Goal: Register for event/course

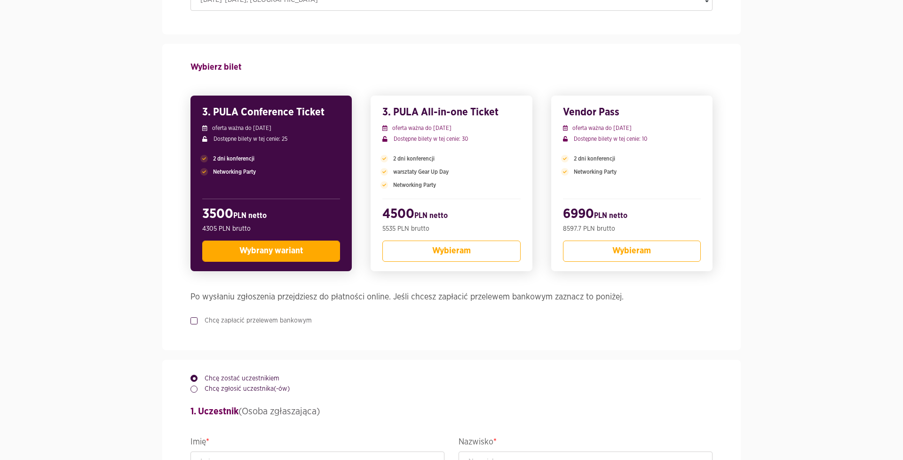
scroll to position [175, 0]
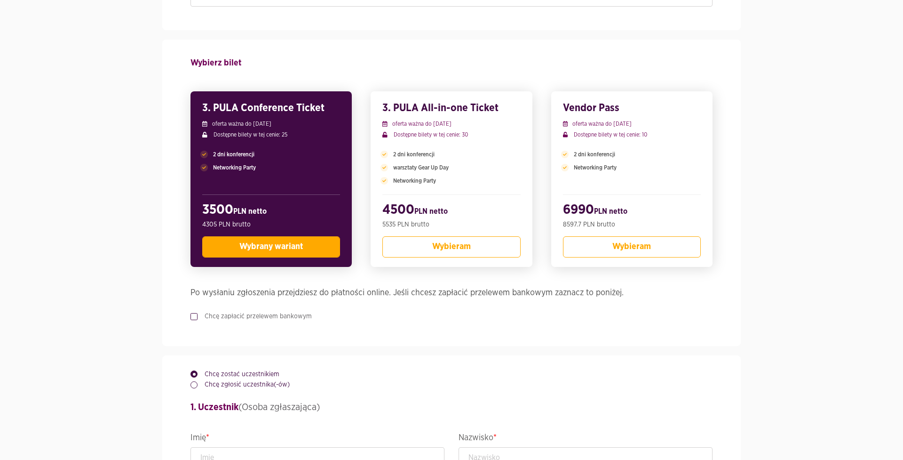
click at [304, 249] on button "Wybrany wariant" at bounding box center [271, 246] width 138 height 21
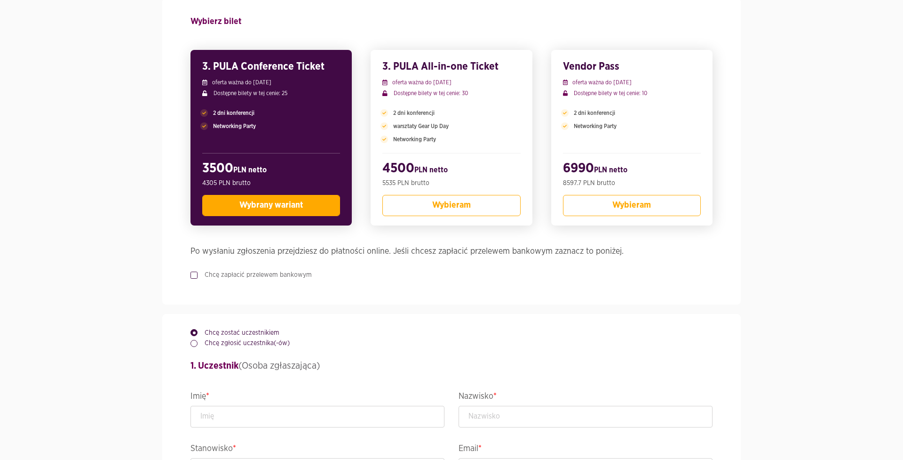
scroll to position [220, 0]
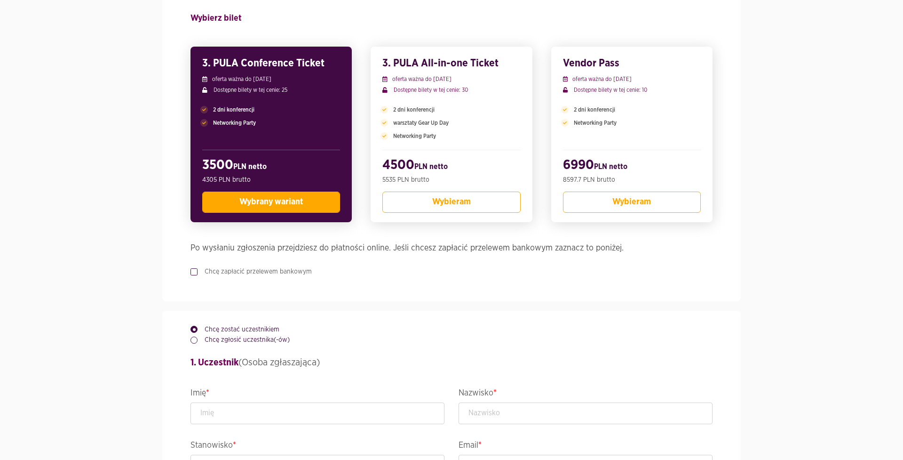
click at [295, 273] on label "Chcę zapłacić przelewem bankowym" at bounding box center [255, 271] width 114 height 9
click at [195, 273] on input "Chcę zapłacić przelewem bankowym" at bounding box center [193, 270] width 5 height 6
checkbox input "true"
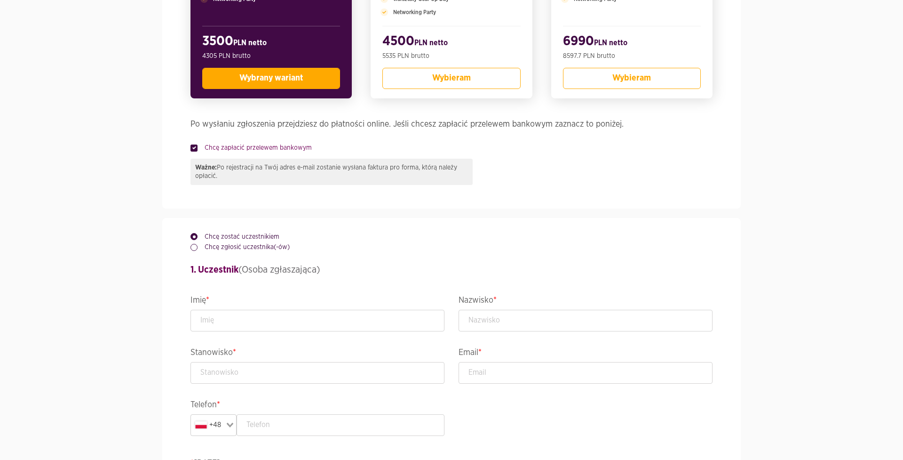
scroll to position [345, 0]
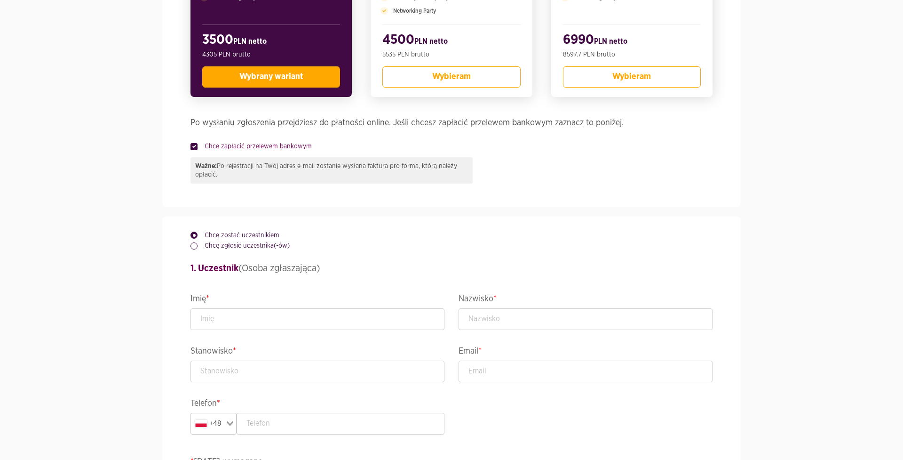
click at [262, 248] on label "Chcę zgłosić uczestnika(-ów)" at bounding box center [244, 245] width 92 height 9
click at [195, 247] on input "Chcę zgłosić uczestnika(-ów)" at bounding box center [193, 244] width 5 height 6
radio input "true"
radio input "false"
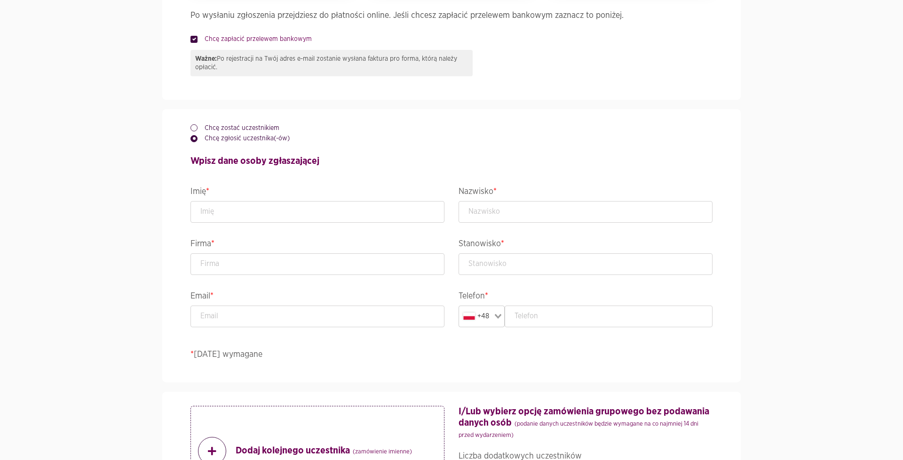
scroll to position [455, 0]
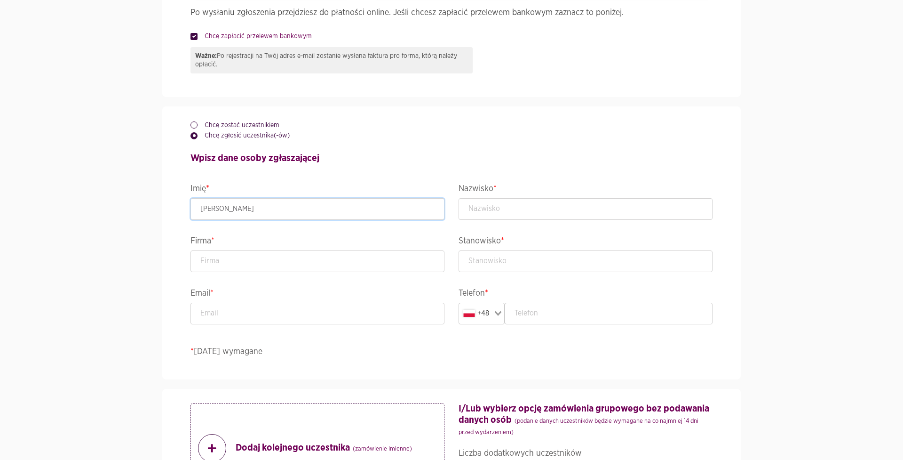
type input "[PERSON_NAME]"
type input "Dąbrowska"
type input "Ornsson Solutions Sp. z o.o."
type input "Starszy konsultant ds szkoleń"
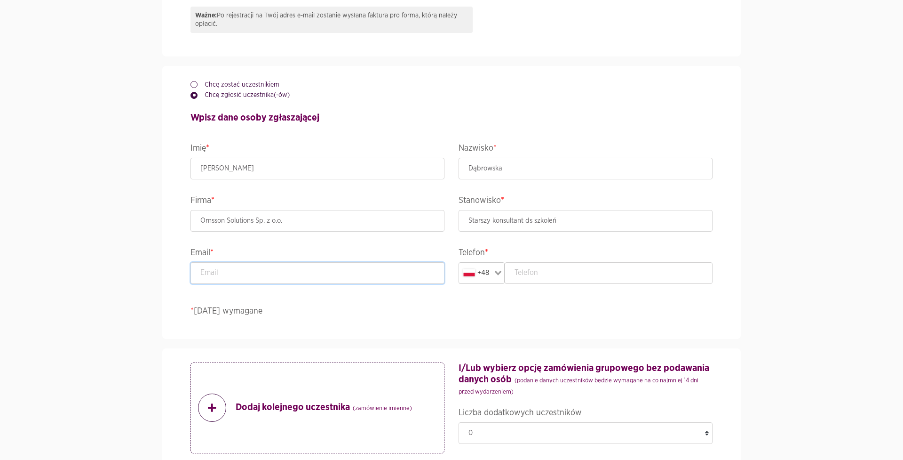
scroll to position [500, 0]
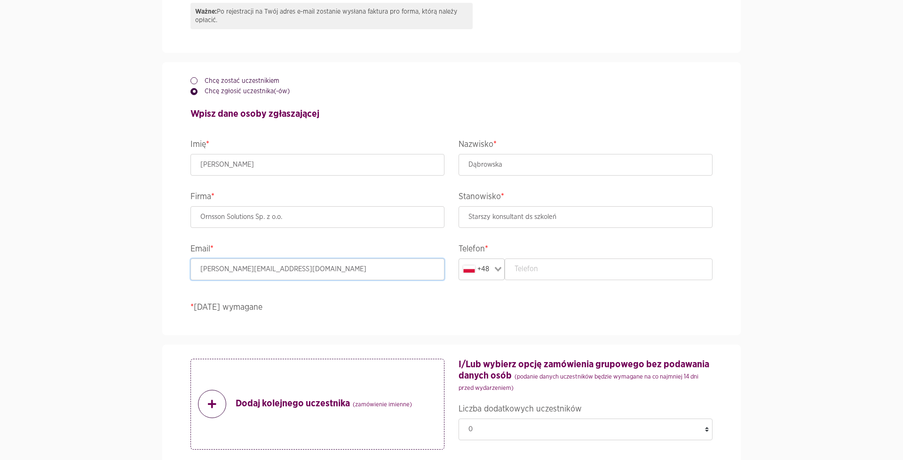
type input "[PERSON_NAME][EMAIL_ADDRESS][DOMAIN_NAME]"
type input "888966292"
click at [418, 337] on form "Wydarzenie ACCELER8IT25 - ACCELER8IT 2025 Termin i lokalizacja [DATE]-[DATE] , …" at bounding box center [452, 434] width 522 height 1722
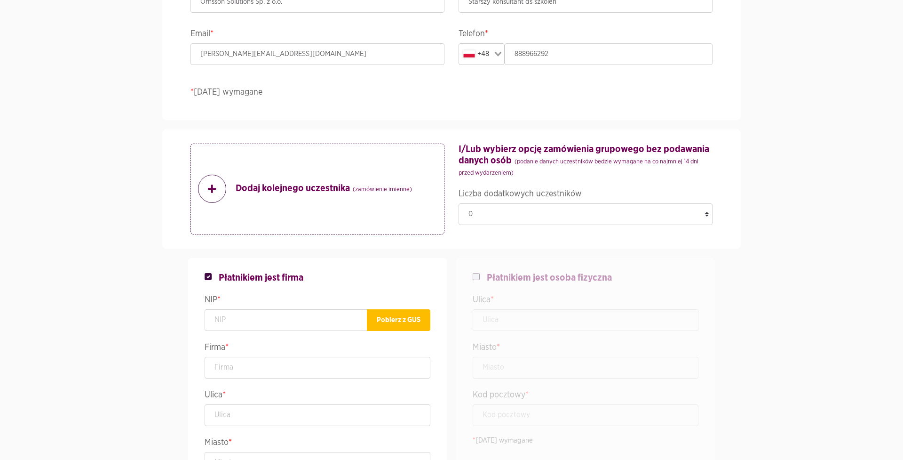
scroll to position [689, 0]
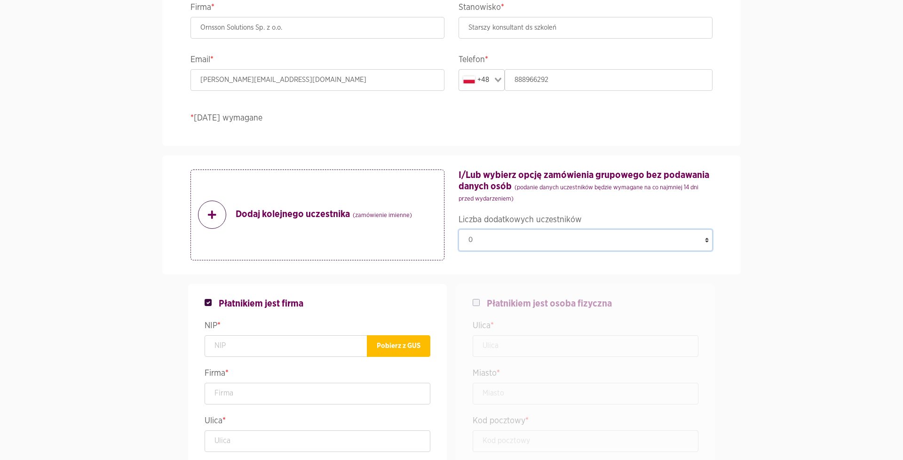
click at [504, 241] on select "0 1 2 3 4 5 6 7 8 9 10 11 12 13 14 15 16 17 18 19 20 21 22 23 24 25" at bounding box center [586, 240] width 254 height 22
select select "1"
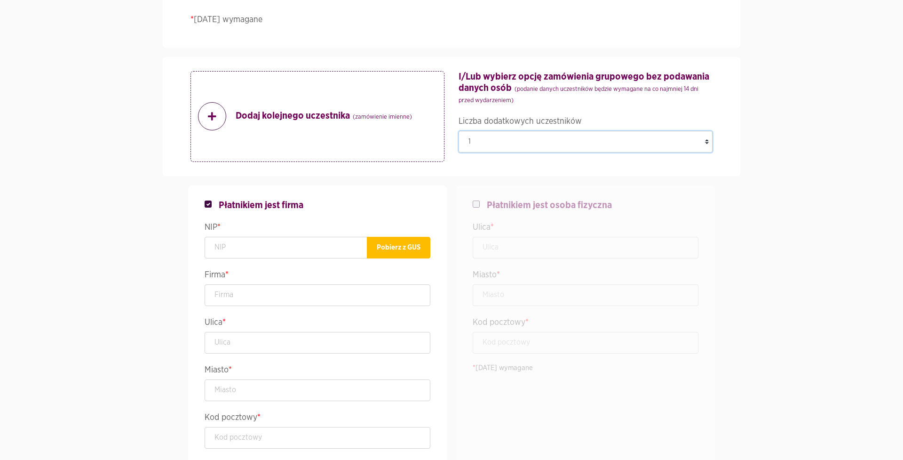
scroll to position [803, 0]
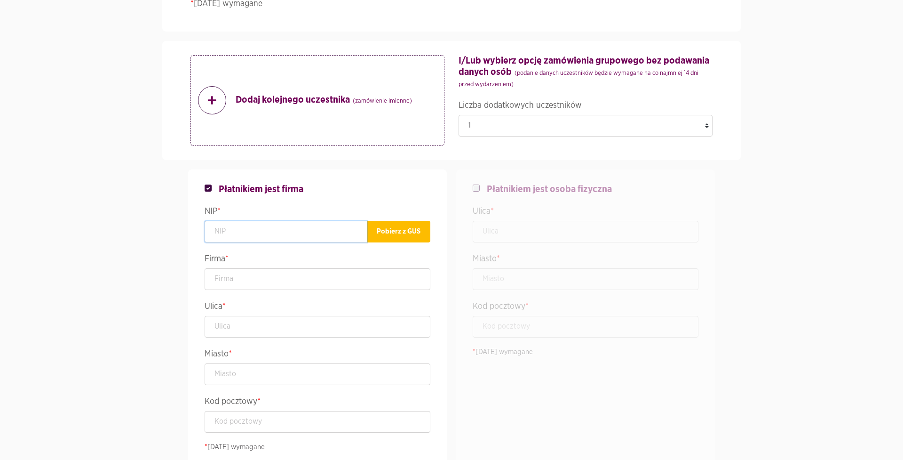
click at [305, 233] on input "text" at bounding box center [286, 232] width 163 height 22
type input "7010924494"
click at [414, 232] on button "Pobierz z GUS" at bounding box center [399, 232] width 64 height 22
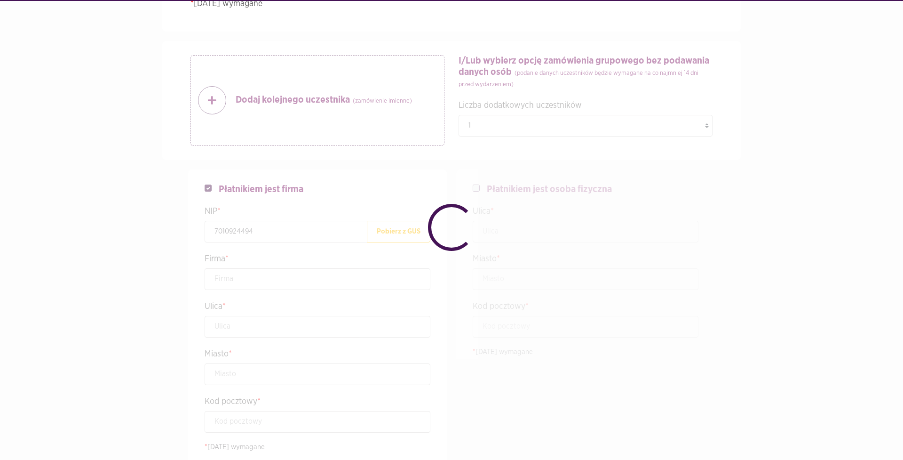
type input "ORNSSON SOLUTIONS SPÓŁKA Z OGRANICZONĄ ODPOWIEDZIALNOŚCIĄ"
type input "Wiejska 17/3"
type input "[GEOGRAPHIC_DATA]"
type input "00-480"
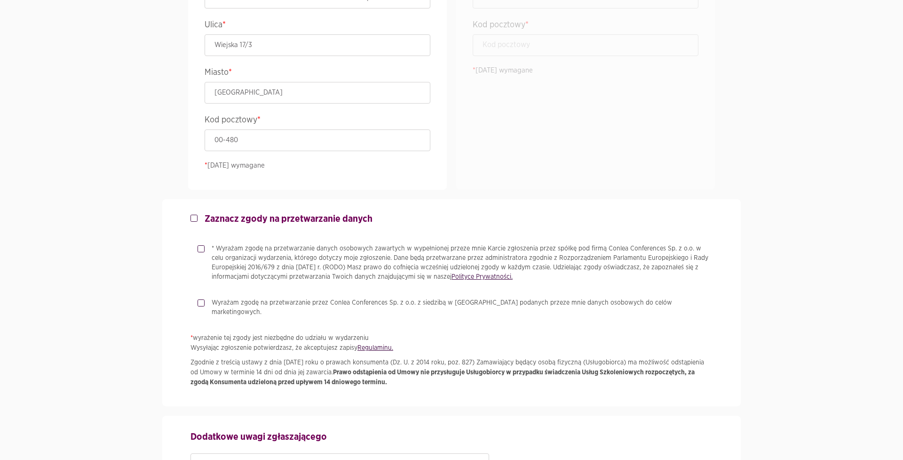
scroll to position [1086, 0]
click at [205, 250] on label "* Wyrażam zgodę na przetwarzanie danych osobowych zawartych w wypełnionej przez…" at bounding box center [459, 261] width 508 height 38
click at [202, 248] on input "* Wyrażam zgodę na przetwarzanie danych osobowych zawartych w wypełnionej przez…" at bounding box center [200, 245] width 5 height 6
checkbox input "true"
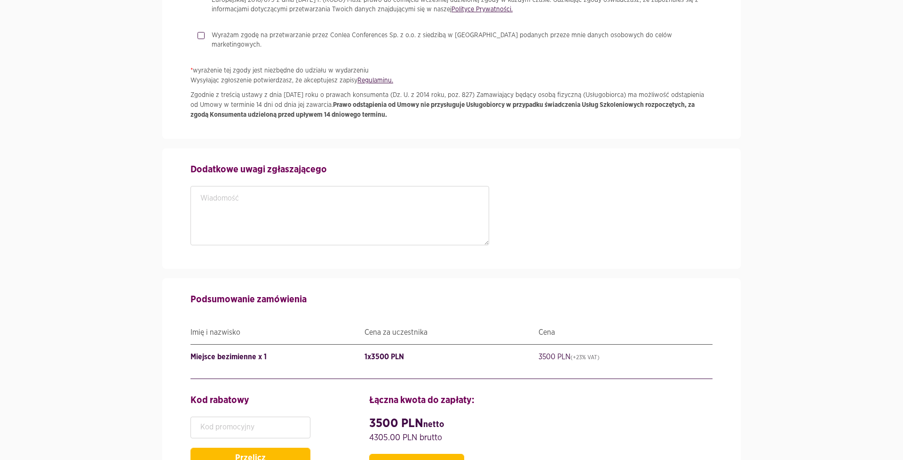
scroll to position [1335, 0]
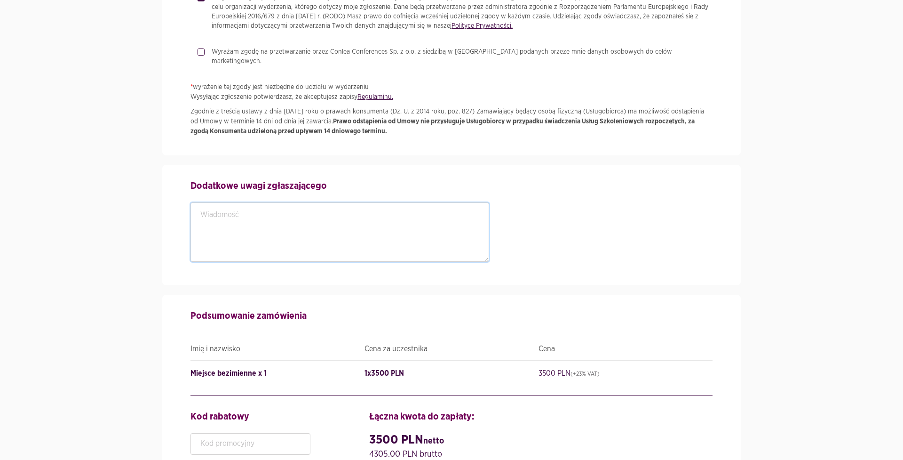
click at [274, 214] on textarea at bounding box center [340, 231] width 299 height 59
type textarea "M"
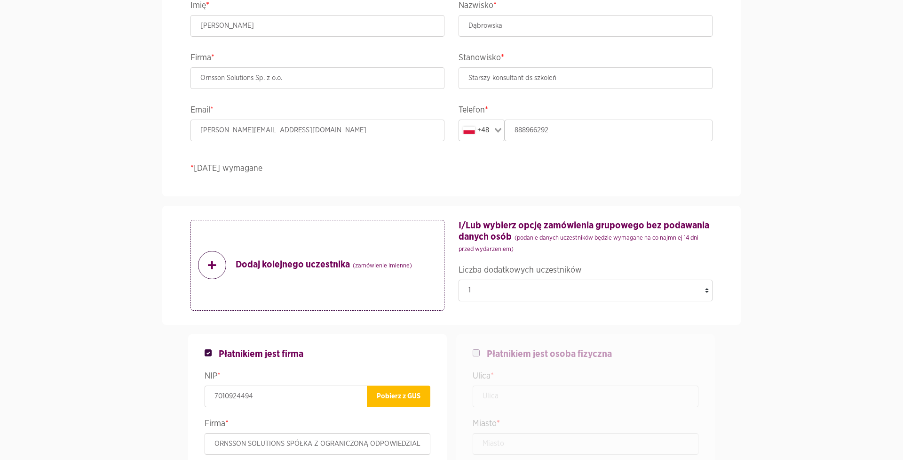
scroll to position [650, 0]
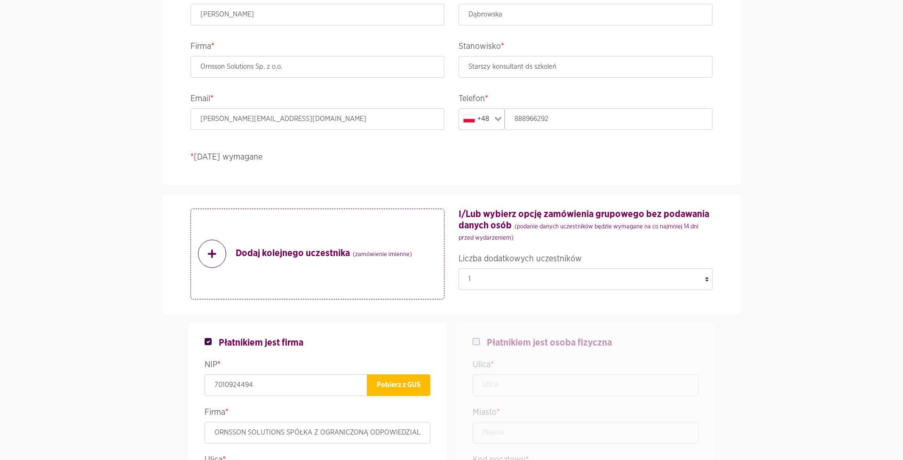
type textarea "Czy z racji na naszą wieloletnią współpracę - możemy liczyć na rabat na konfere…"
click at [300, 259] on strong "Dodaj kolejnego uczestnika (zamówienie imienne)" at bounding box center [324, 253] width 176 height 13
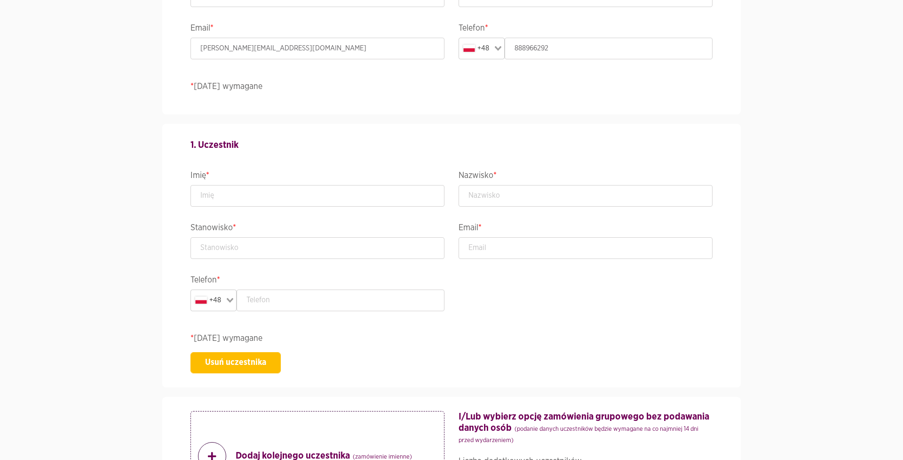
scroll to position [729, 0]
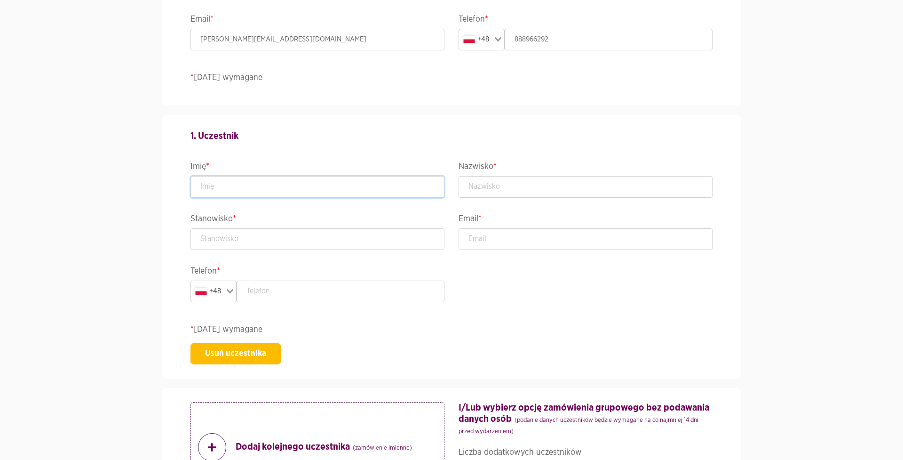
paste input "[PERSON_NAME]"
type input "[PERSON_NAME]"
paste input "Słota"
type input "Słota"
paste input "Architect IV"
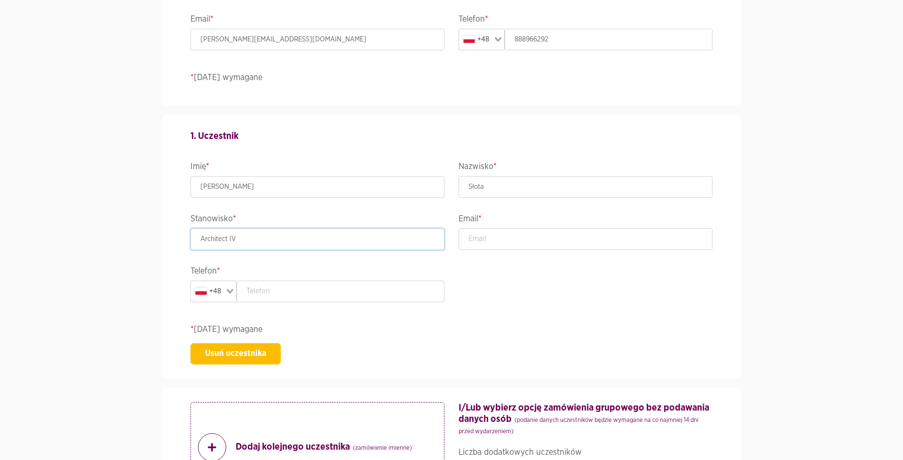
type input "Architect IV"
paste input "[PERSON_NAME][EMAIL_ADDRESS][DOMAIN_NAME]"
type input "[PERSON_NAME][EMAIL_ADDRESS][DOMAIN_NAME]"
paste input "511 859 877"
type input "511 859 877"
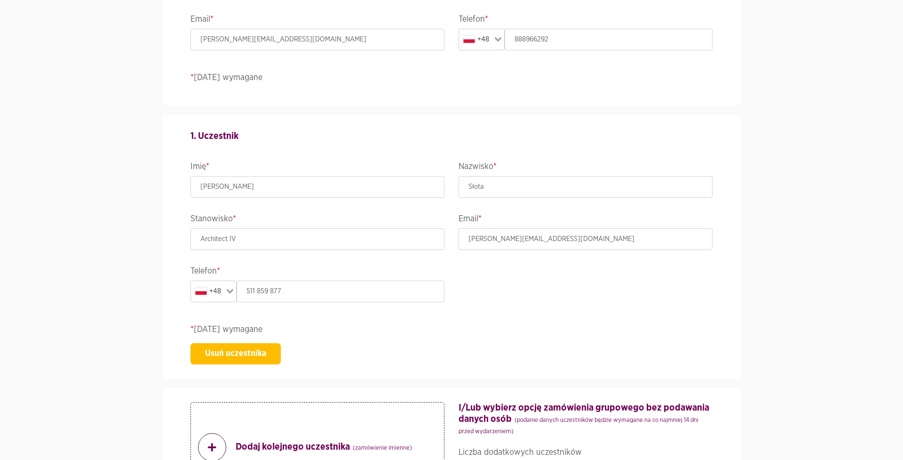
click at [358, 339] on div "1. Uczestnik Imię * [PERSON_NAME] * Słota Stanowisko * Architect IV Email * [PE…" at bounding box center [451, 246] width 536 height 263
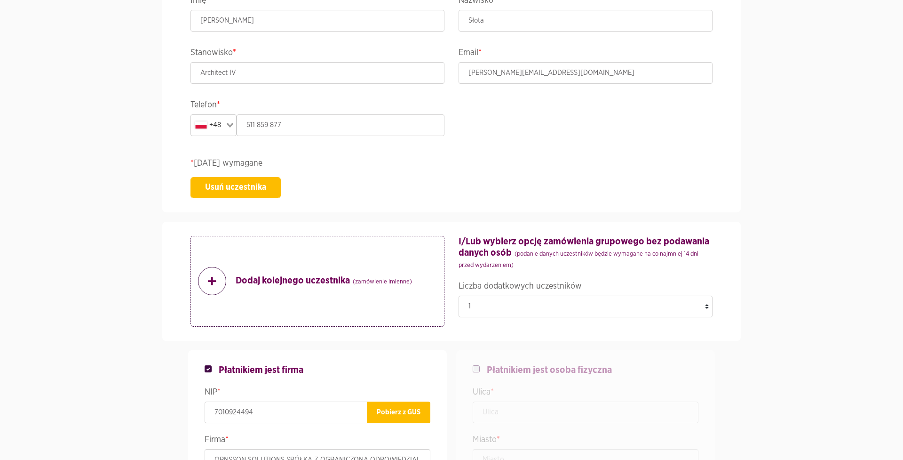
scroll to position [960, 0]
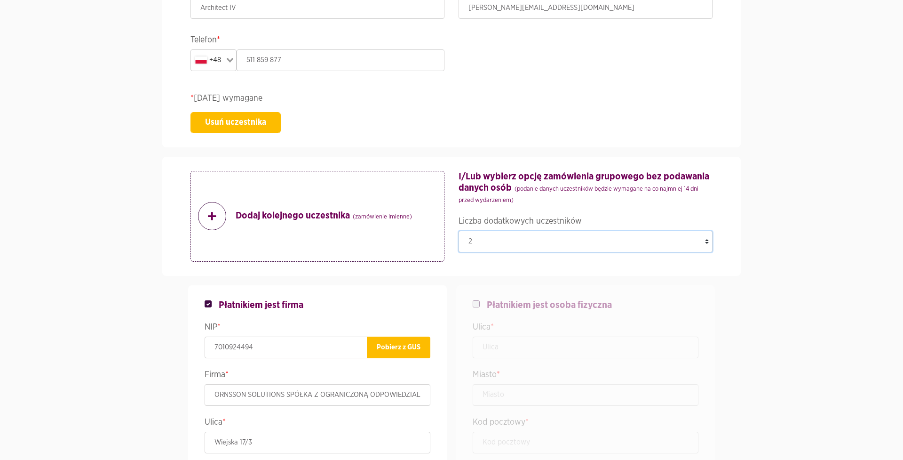
select select "0"
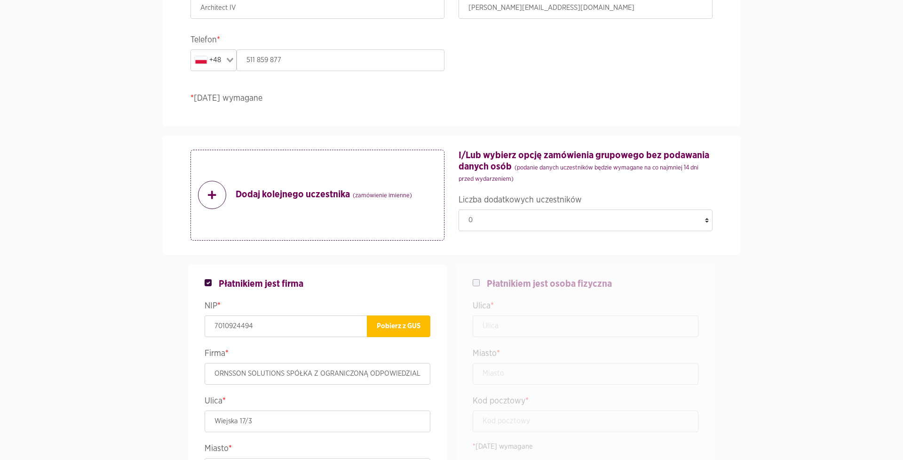
click at [468, 272] on div "Płatnikiem jest osoba fizyczna Ulica * Miasto * Kod pocztowy * * [DATE] wymagane" at bounding box center [586, 415] width 254 height 302
checkbox input "false"
checkbox input "true"
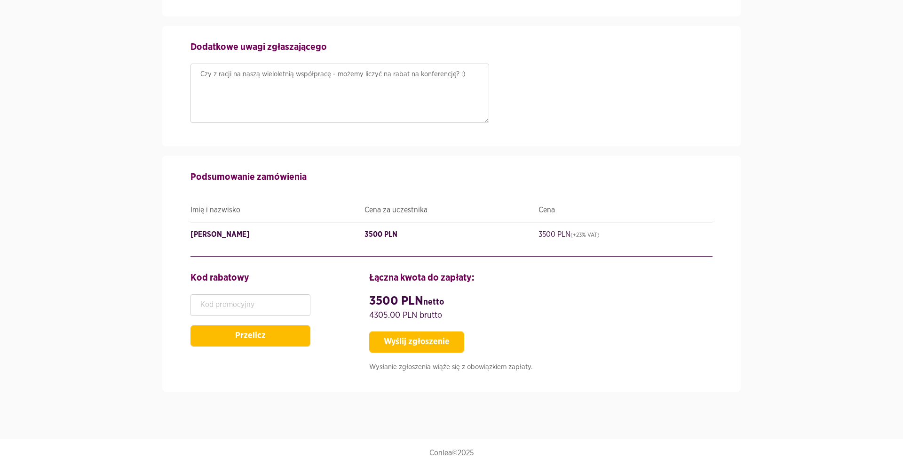
scroll to position [1725, 0]
click at [409, 337] on button "Wyślij zgłoszenie" at bounding box center [416, 342] width 95 height 21
type input "Starszykonsultantdsszkoleń"
type input "OrnssonSolutionsSp.zo.o."
type input "ArchitectIV"
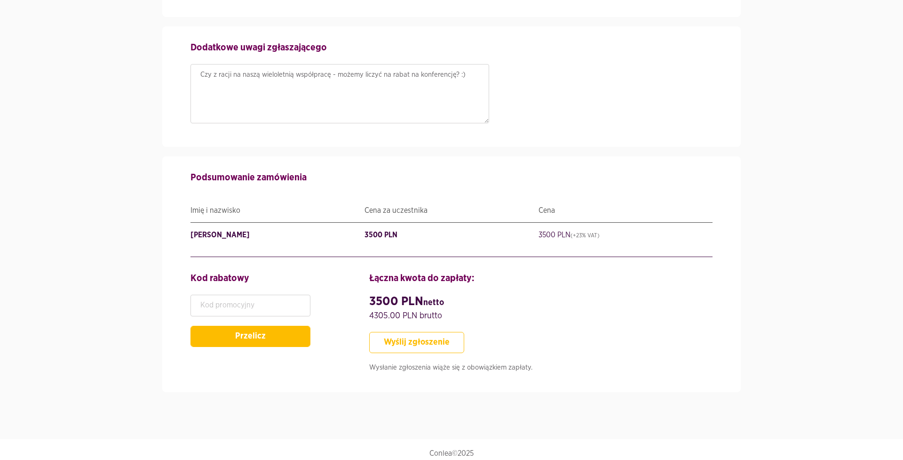
type input "511859877"
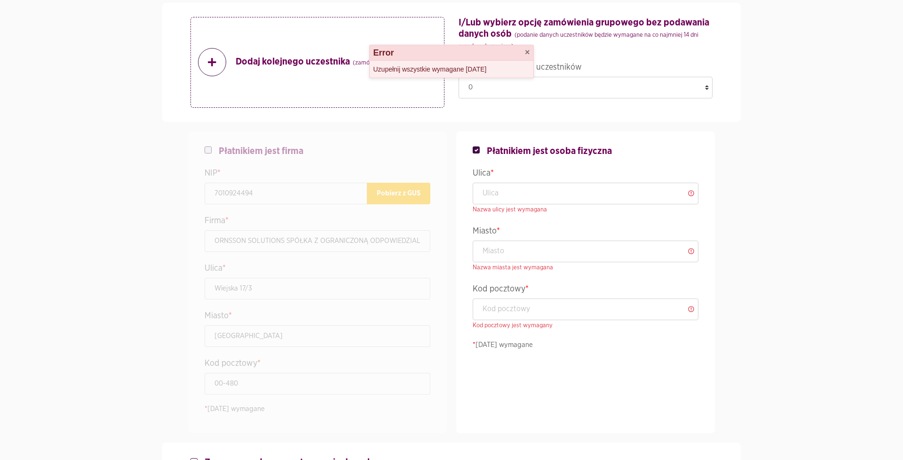
scroll to position [1092, 0]
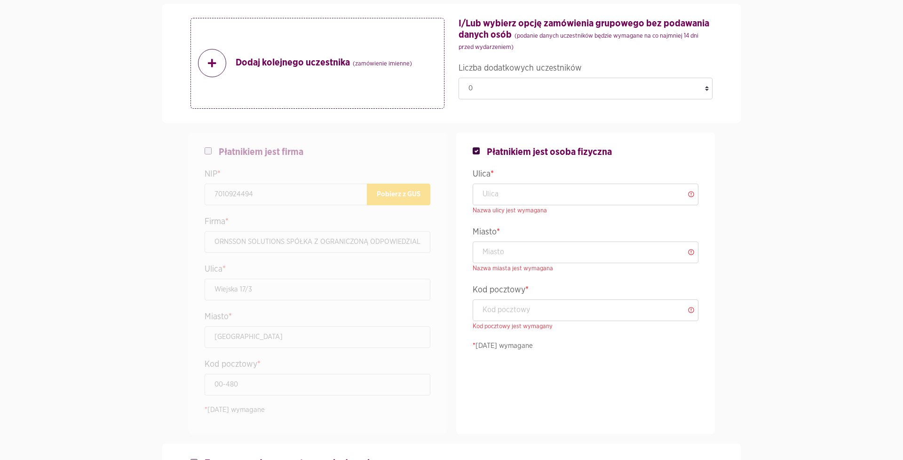
click at [208, 160] on div "Płatnikiem jest firma NIP * 7010924494 Pobierz z GUS Firma * ORNSSON SOLUTIONS …" at bounding box center [318, 283] width 254 height 302
checkbox input "true"
checkbox input "false"
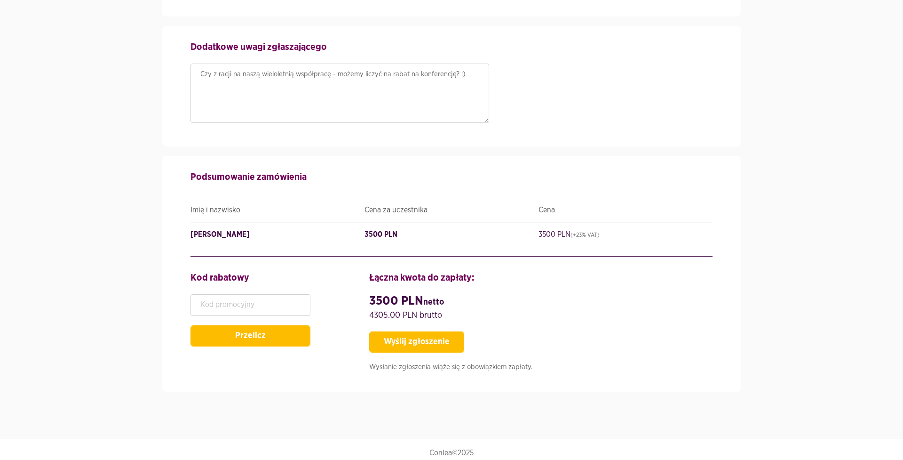
scroll to position [1725, 0]
click at [395, 333] on button "Wyślij zgłoszenie" at bounding box center [416, 342] width 95 height 21
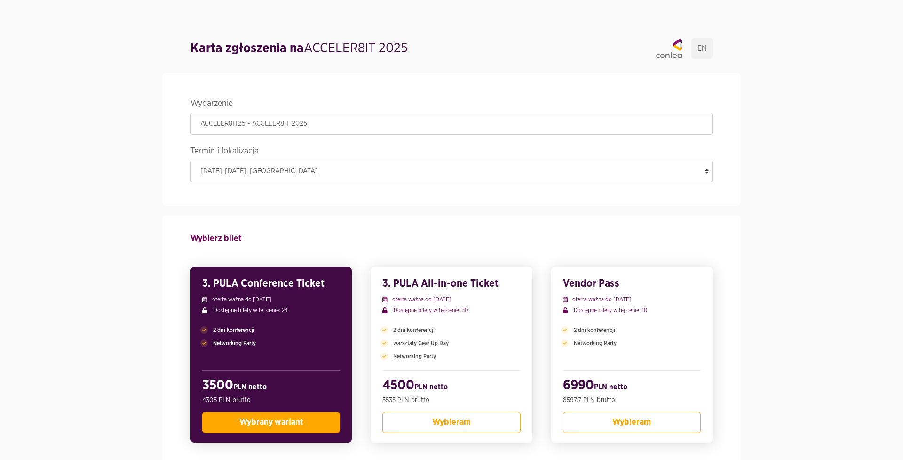
click at [353, 46] on h1 "Karta zgłoszenia na ACCELER8IT 2025" at bounding box center [299, 48] width 217 height 19
click at [408, 48] on h1 "Karta zgłoszenia na ACCELER8IT 2025" at bounding box center [299, 48] width 217 height 19
drag, startPoint x: 420, startPoint y: 48, endPoint x: 308, endPoint y: 48, distance: 112.0
click at [308, 48] on div "Karta zgłoszenia na ACCELER8IT 2025 EN" at bounding box center [452, 48] width 522 height 21
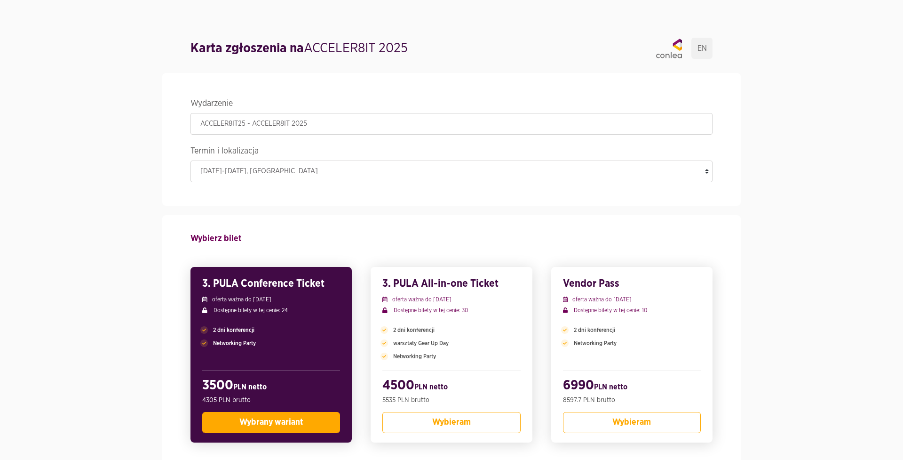
copy h1 "ACCELER8IT 2025"
